Goal: Navigation & Orientation: Find specific page/section

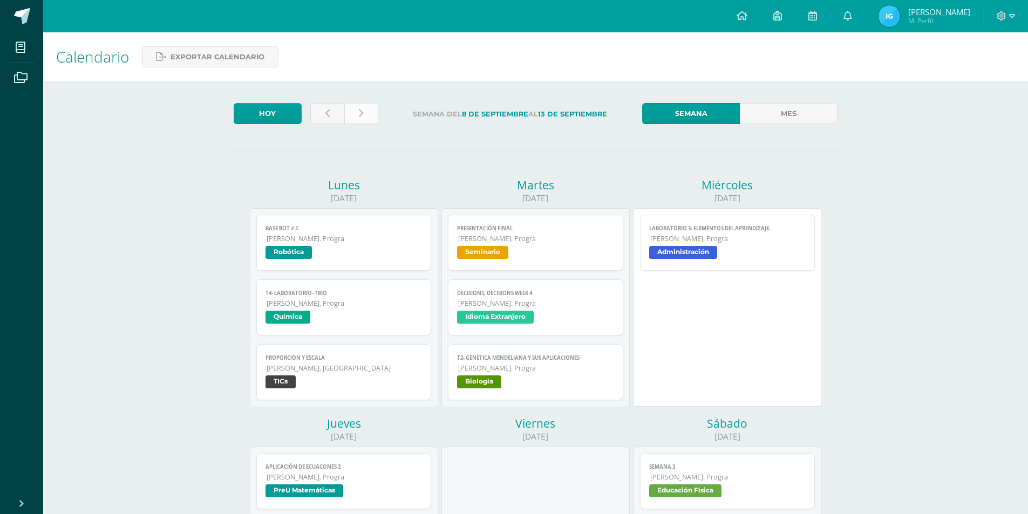
click at [357, 115] on link at bounding box center [361, 113] width 34 height 21
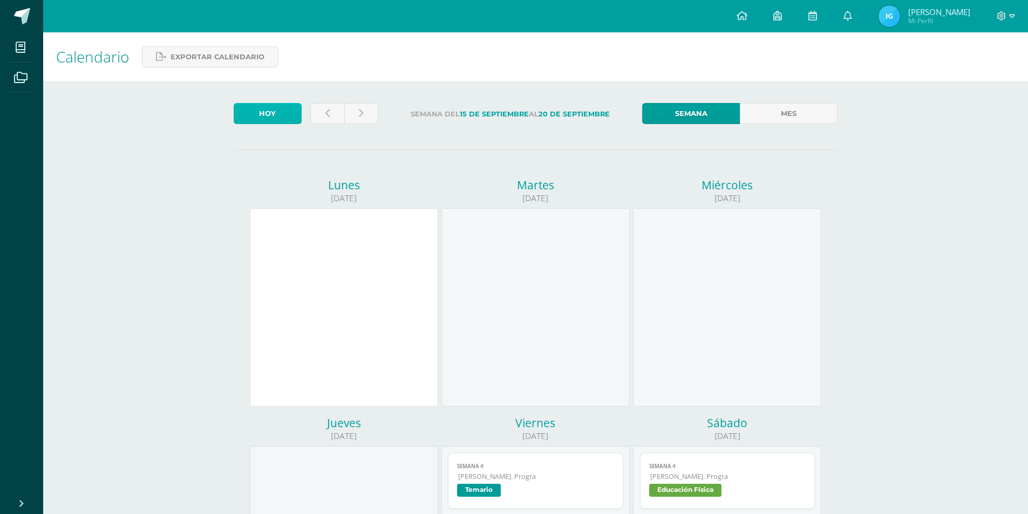
click at [283, 111] on link "Hoy" at bounding box center [268, 113] width 68 height 21
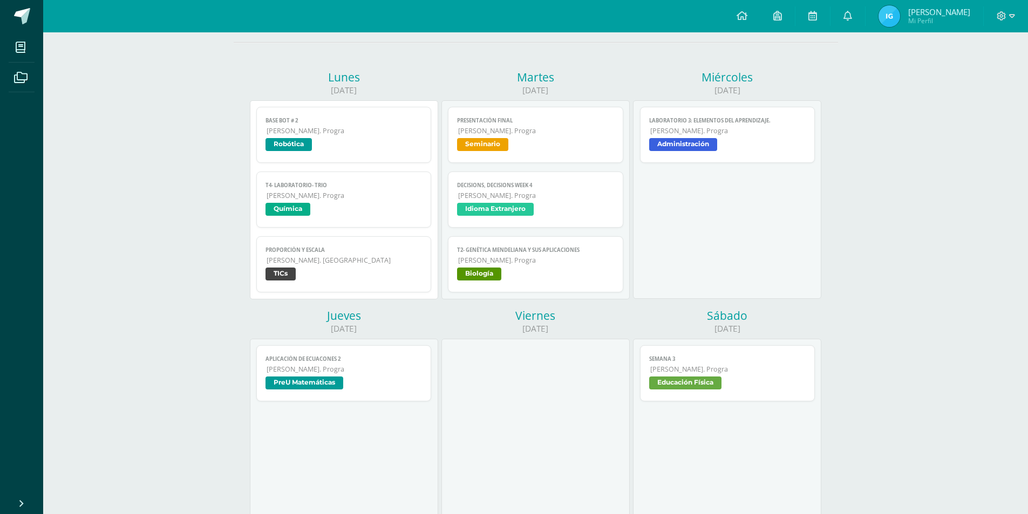
scroll to position [270, 0]
